Goal: Use online tool/utility: Utilize a website feature to perform a specific function

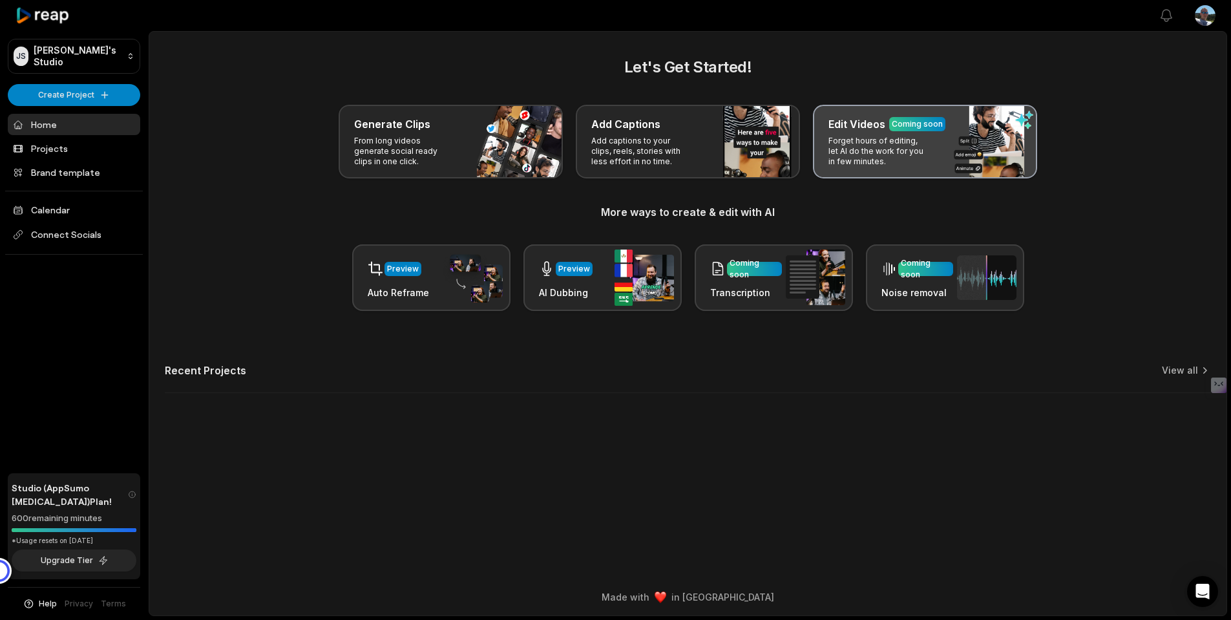
click at [876, 145] on div "Edit Videos Coming soon Forget hours of editing, let AI do the work for you in …" at bounding box center [925, 142] width 224 height 74
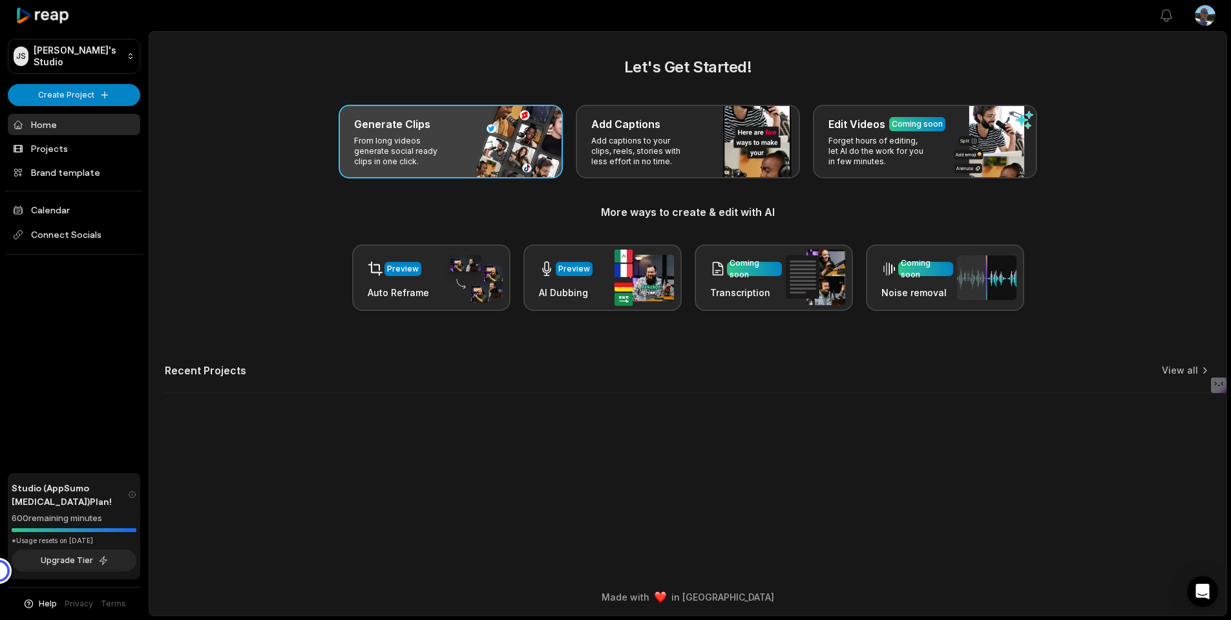
click at [450, 150] on p "From long videos generate social ready clips in one click." at bounding box center [404, 151] width 100 height 31
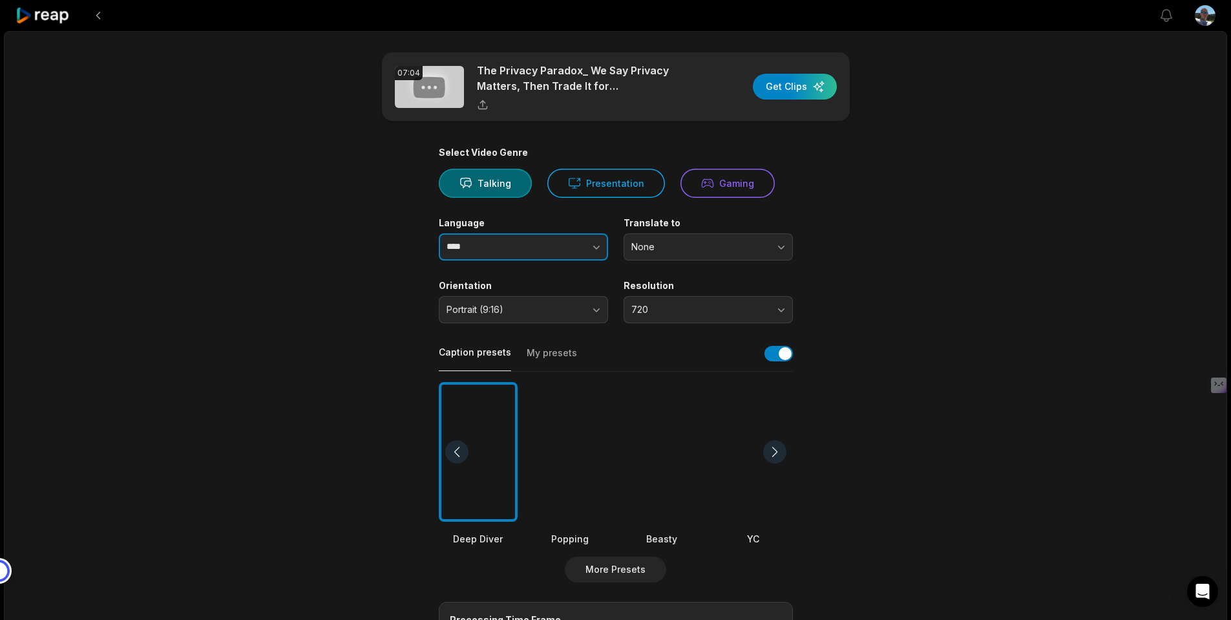
click at [594, 253] on icon "button" at bounding box center [596, 246] width 13 height 13
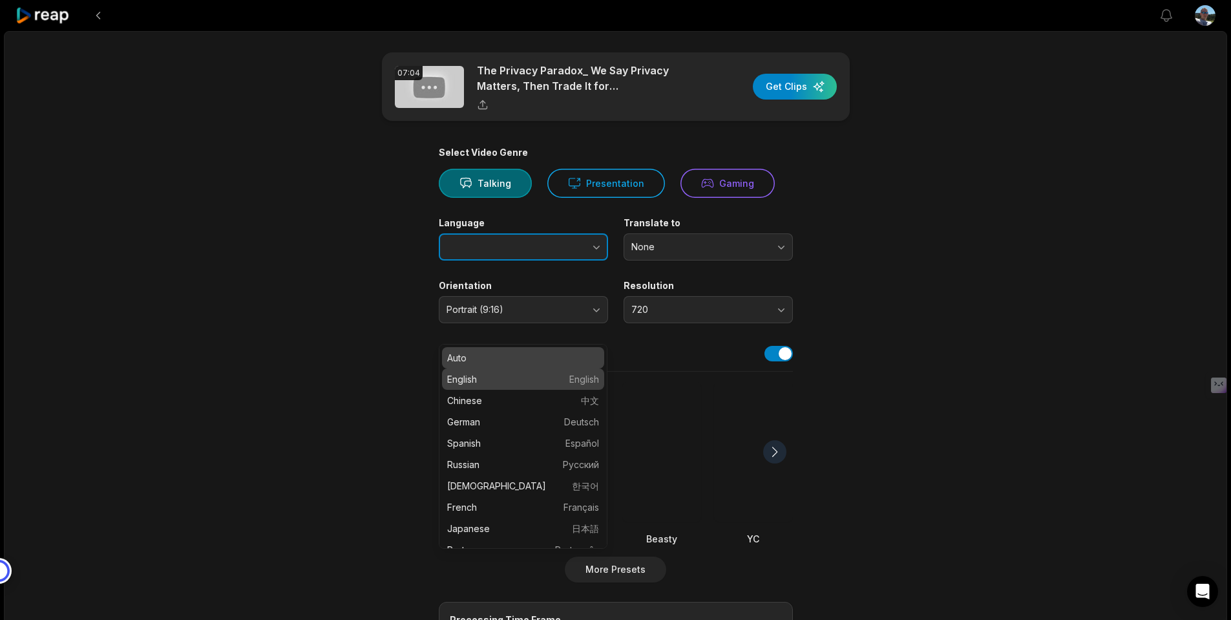
type input "*******"
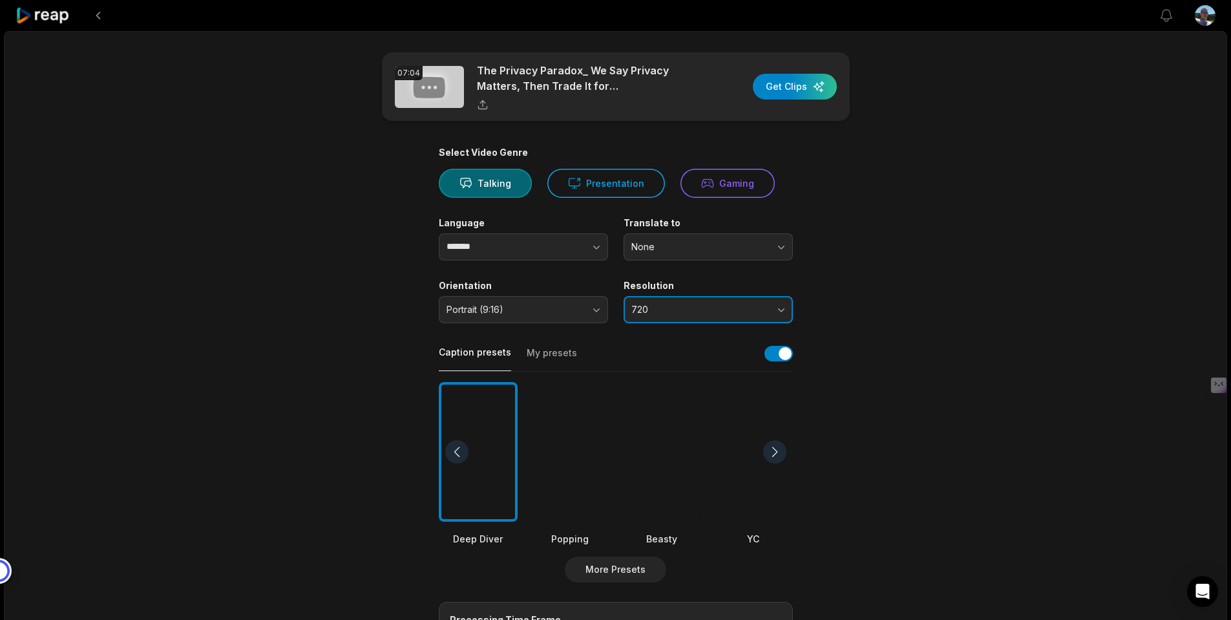
click at [733, 315] on span "720" at bounding box center [699, 310] width 136 height 12
click at [657, 370] on p "1080" at bounding box center [708, 364] width 152 height 14
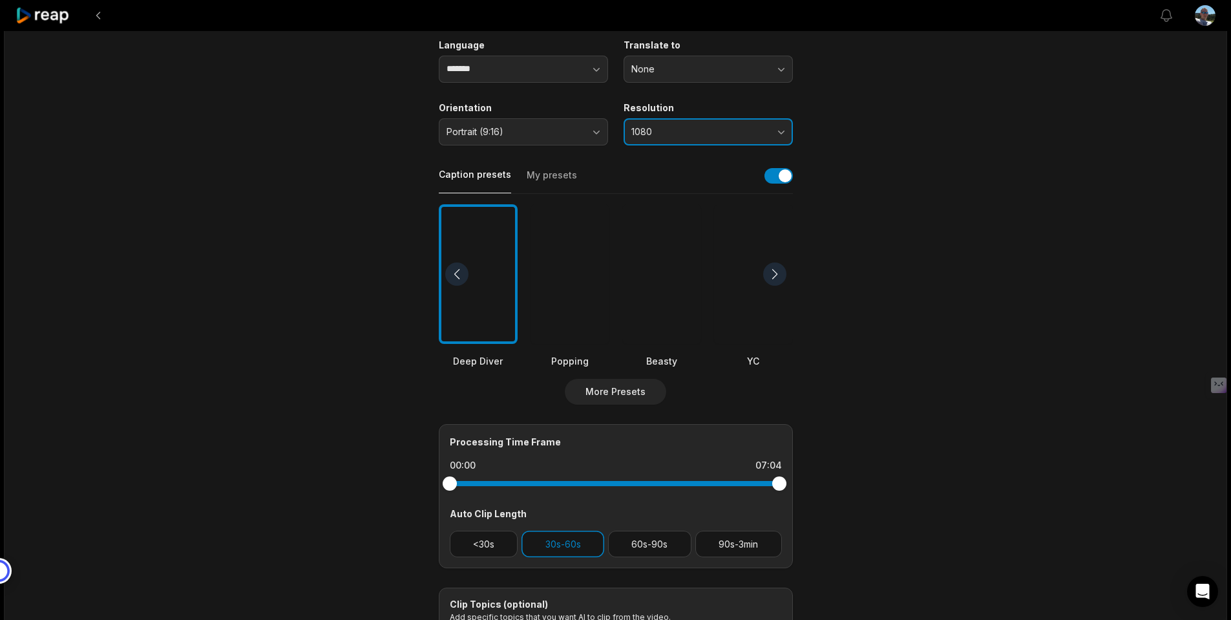
scroll to position [194, 0]
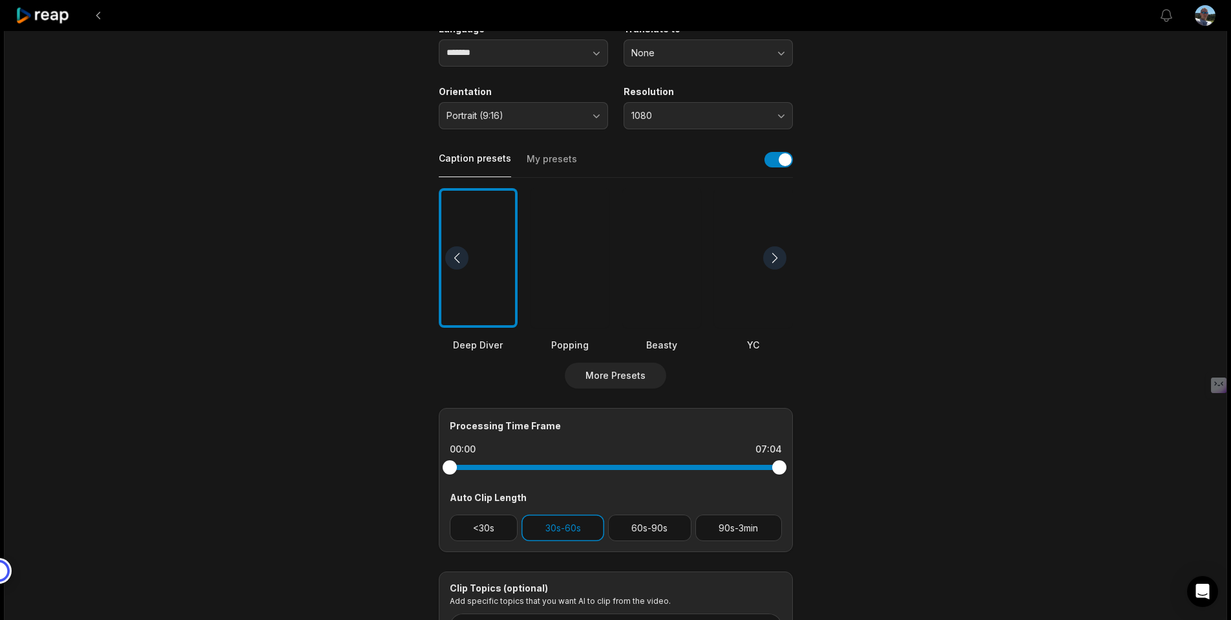
click at [674, 328] on div at bounding box center [661, 258] width 79 height 140
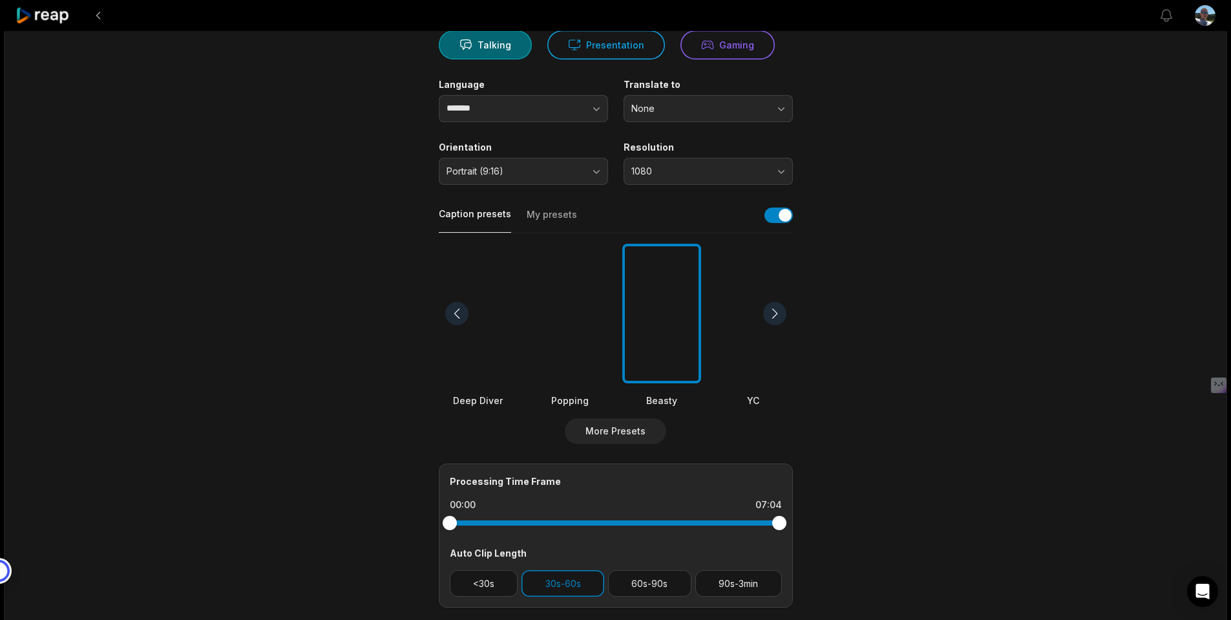
scroll to position [0, 0]
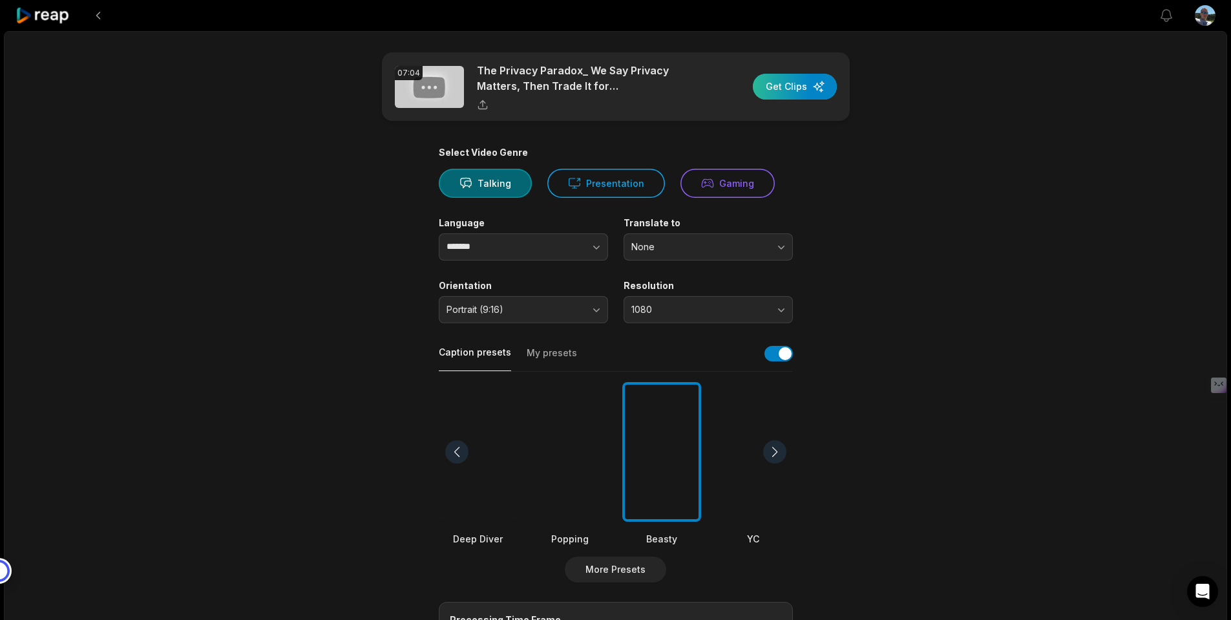
click at [772, 92] on div "button" at bounding box center [795, 87] width 84 height 26
